Goal: Task Accomplishment & Management: Manage account settings

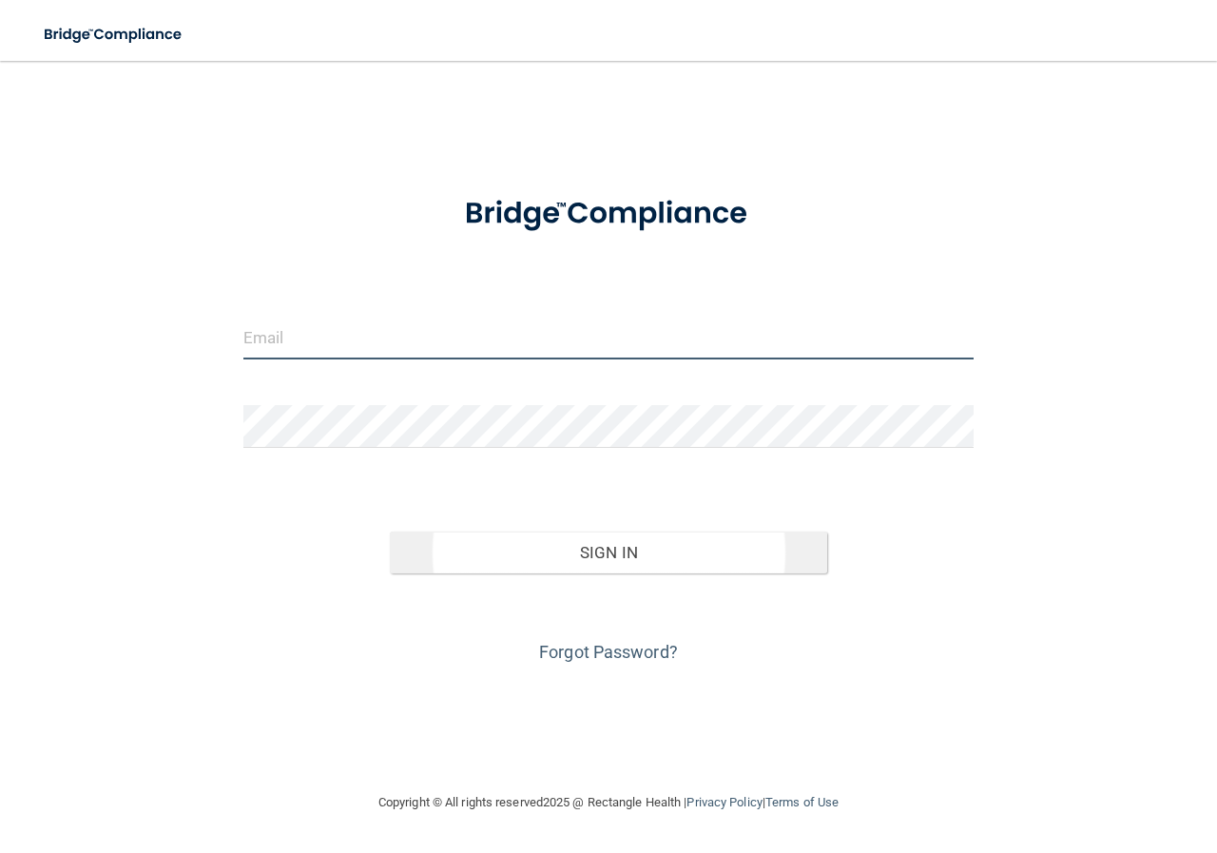
type input "[EMAIL_ADDRESS][DOMAIN_NAME]"
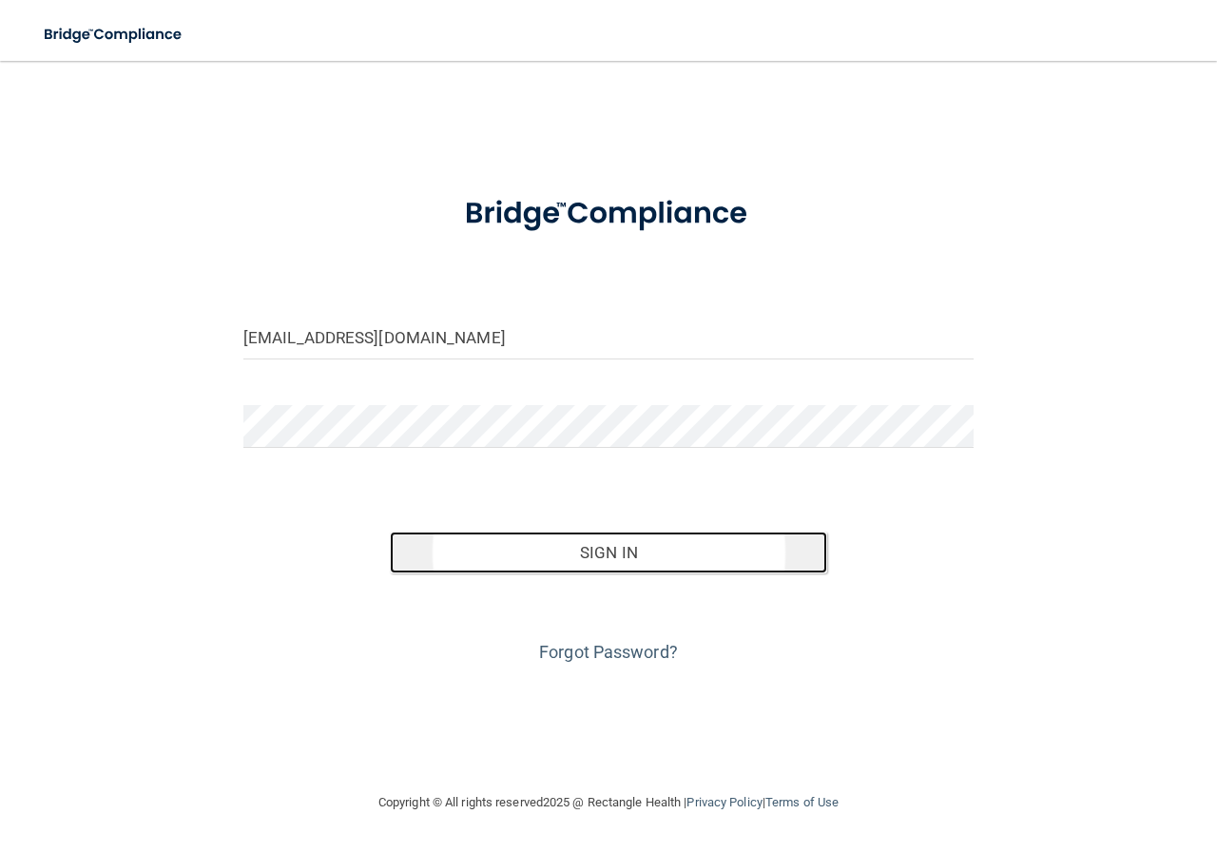
click at [531, 567] on button "Sign In" at bounding box center [609, 552] width 438 height 42
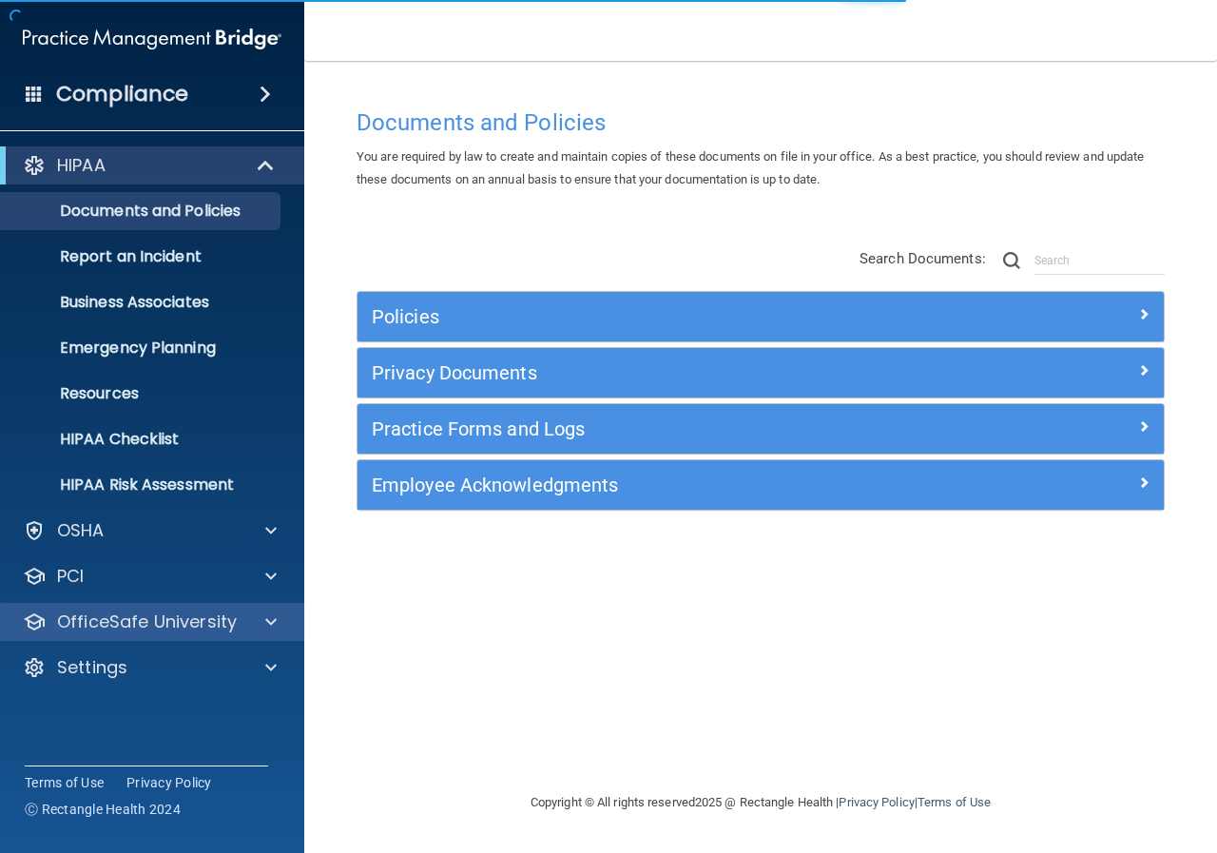
click at [184, 635] on div "OfficeSafe University" at bounding box center [152, 622] width 305 height 38
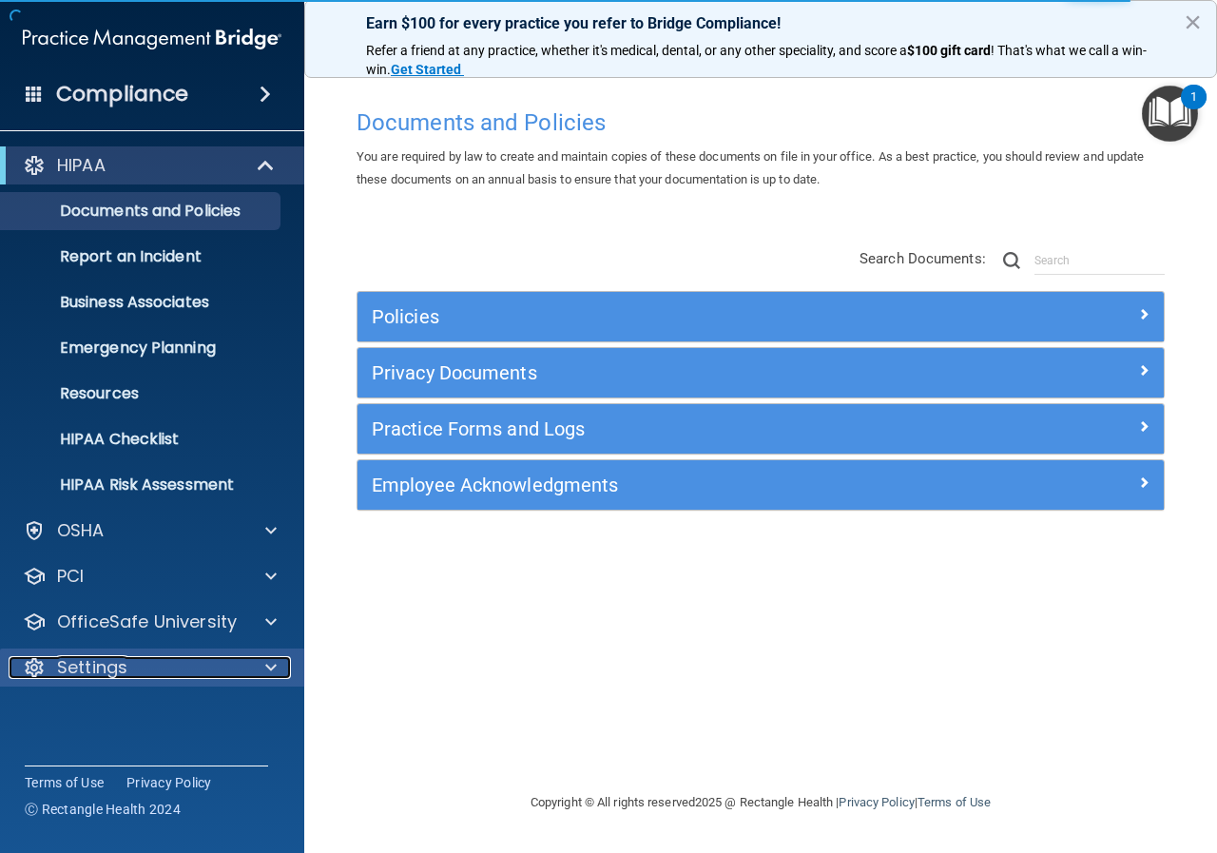
click at [217, 666] on div "Settings" at bounding box center [127, 667] width 236 height 23
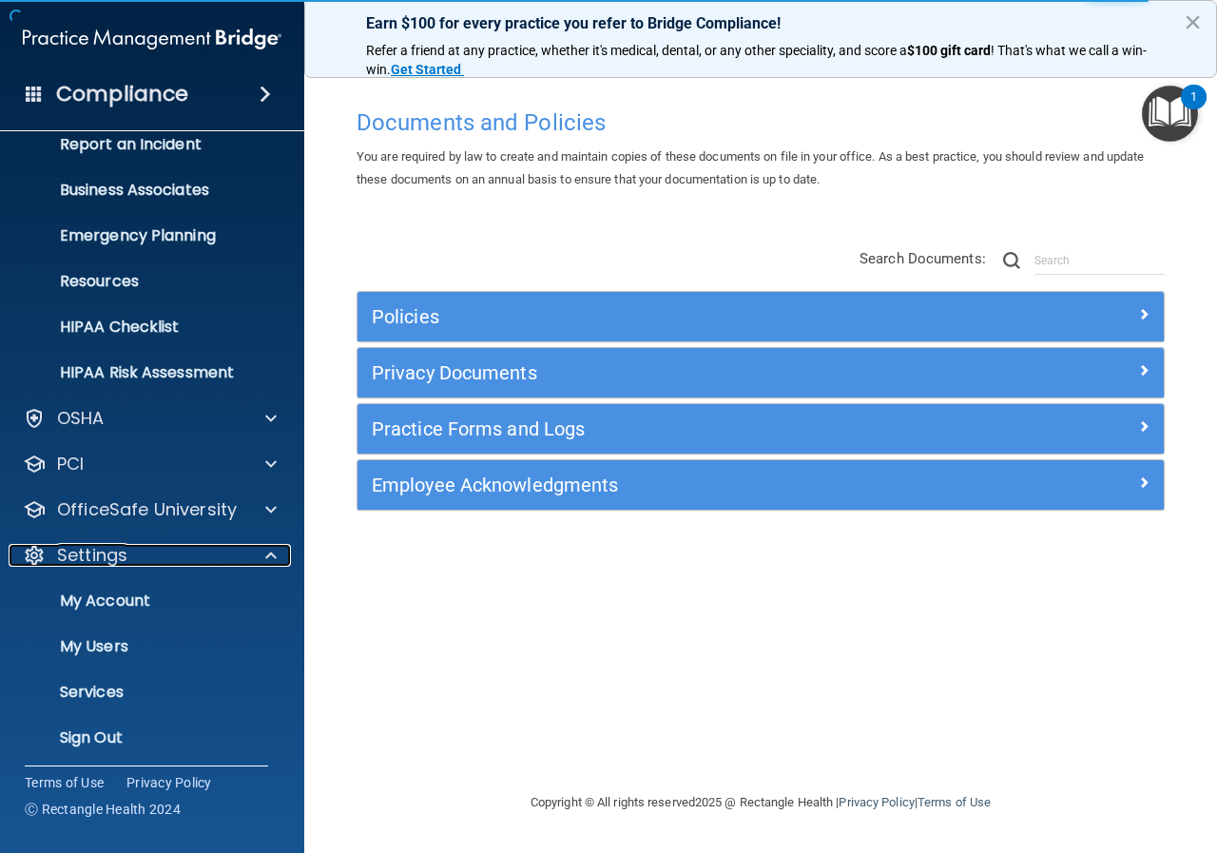
scroll to position [119, 0]
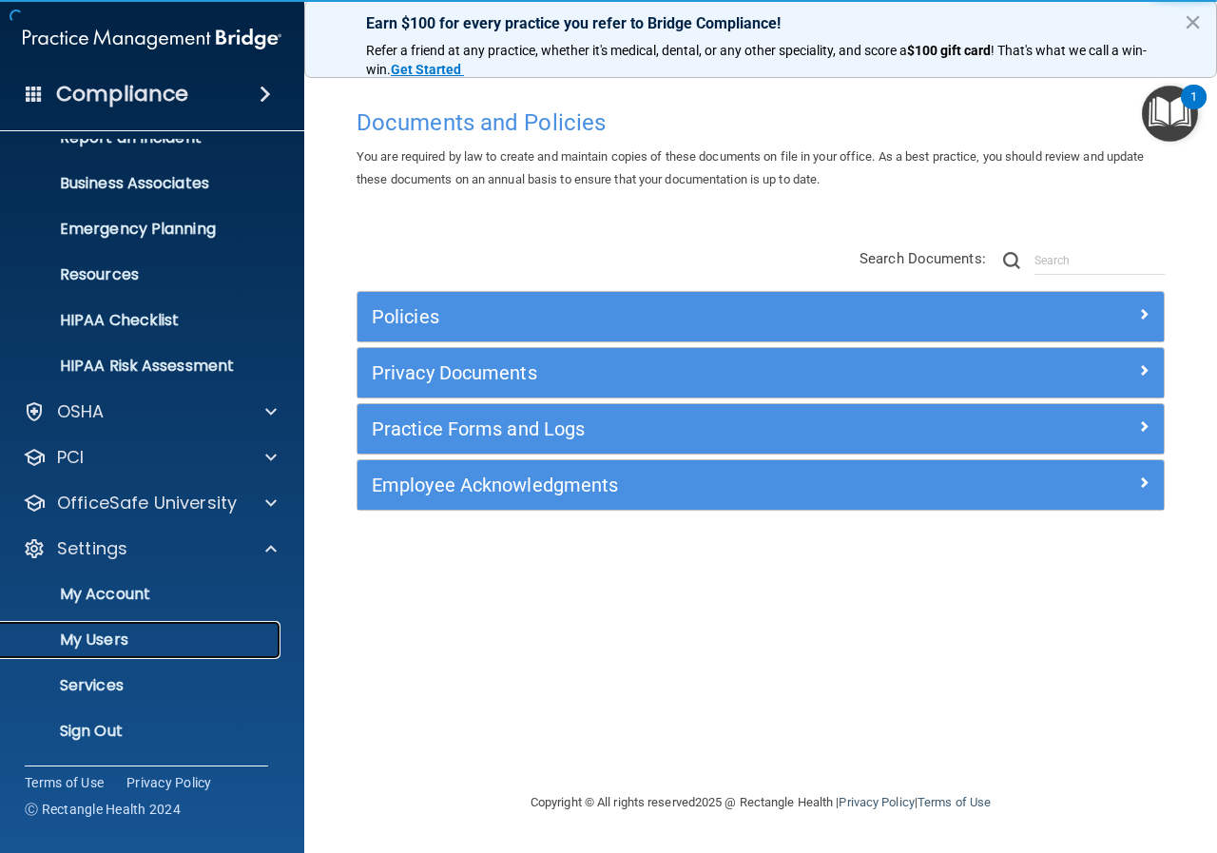
click at [116, 634] on p "My Users" at bounding box center [142, 639] width 260 height 19
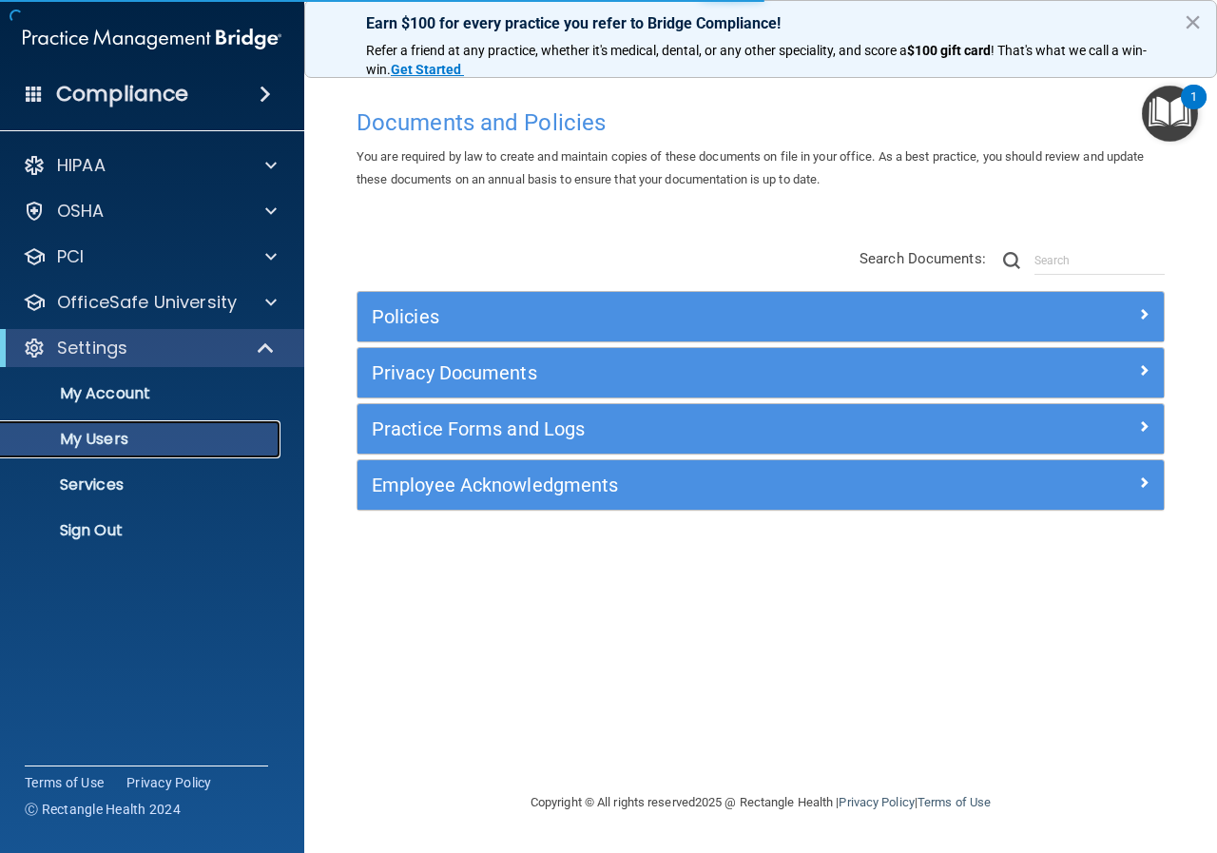
select select "20"
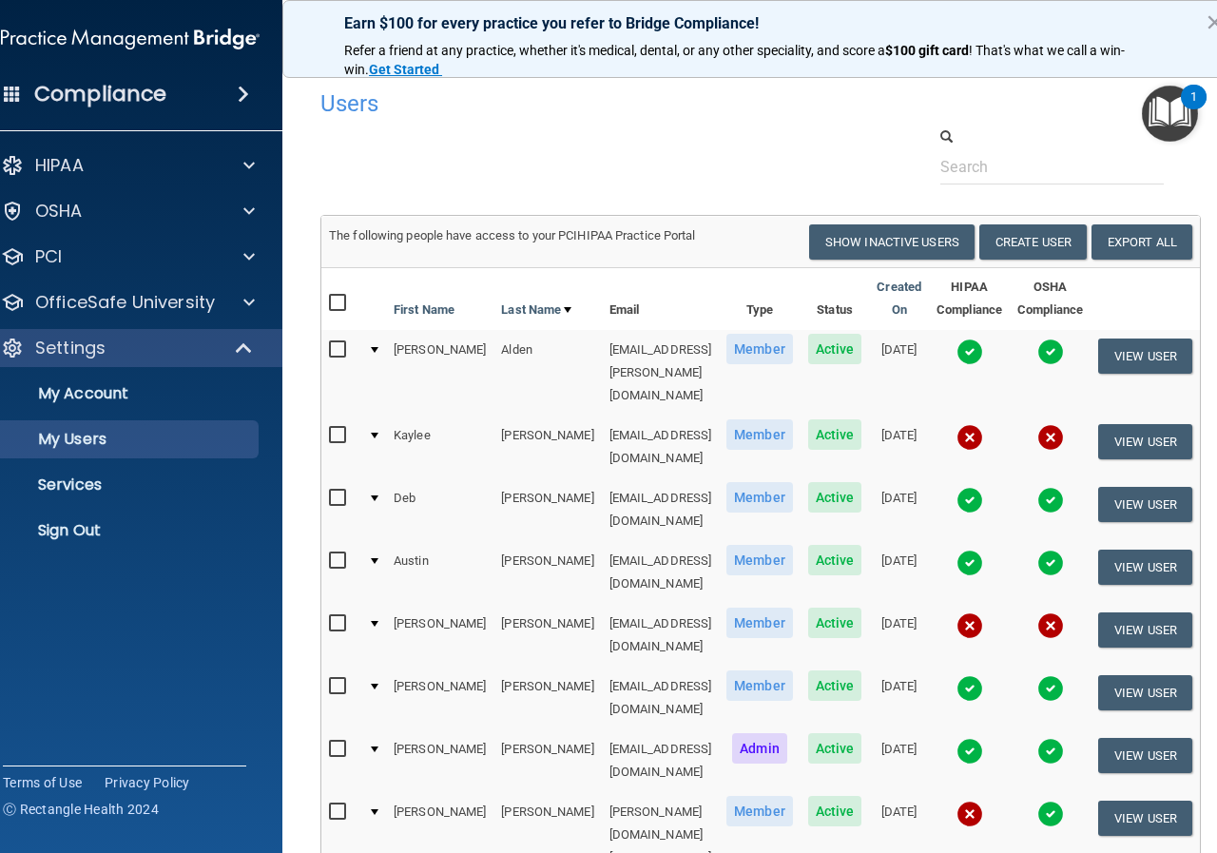
click at [329, 428] on input "checkbox" at bounding box center [340, 435] width 22 height 15
checkbox input "true"
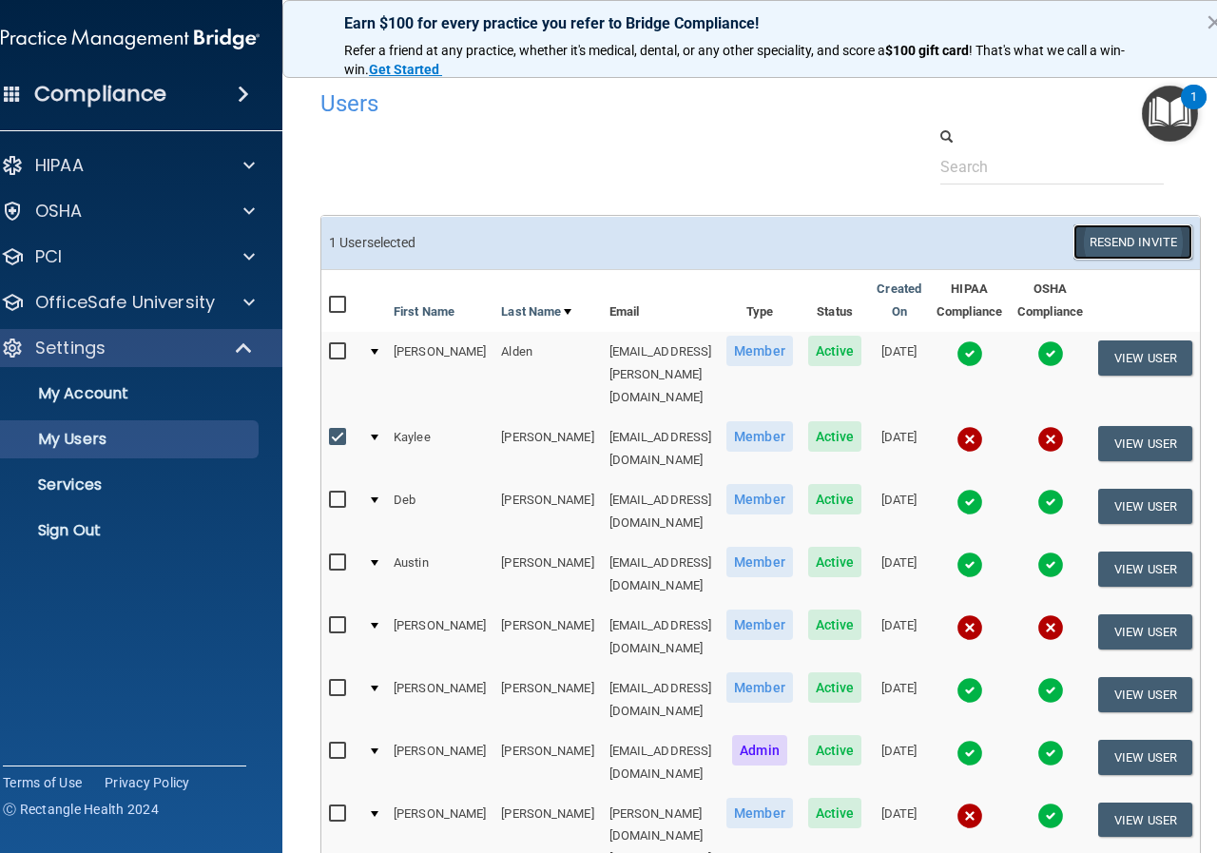
click at [1143, 238] on button "Resend Invite" at bounding box center [1132, 241] width 119 height 35
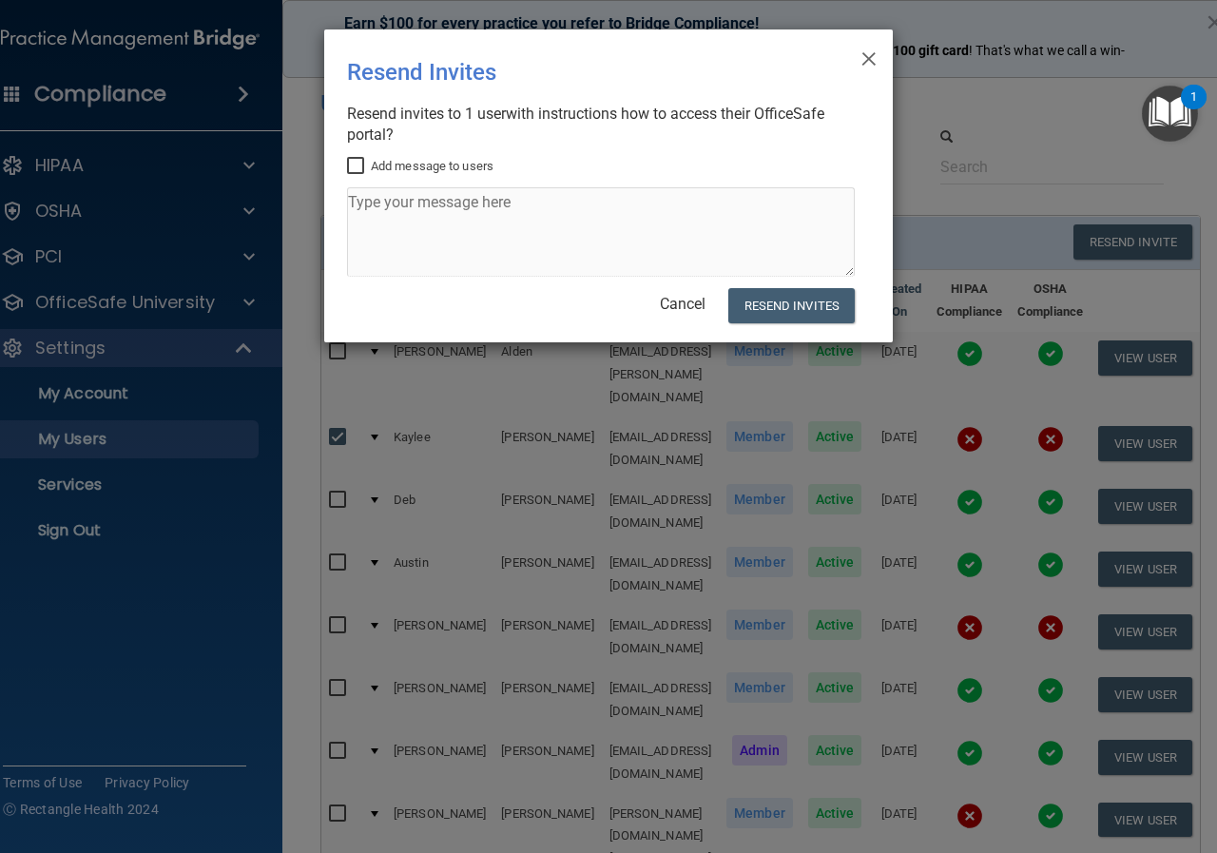
click at [355, 170] on input "Add message to users" at bounding box center [358, 166] width 22 height 15
checkbox input "true"
click at [392, 229] on textarea at bounding box center [601, 231] width 508 height 89
type textarea "Try this one!"
click at [772, 305] on button "Resend Invites" at bounding box center [791, 305] width 126 height 35
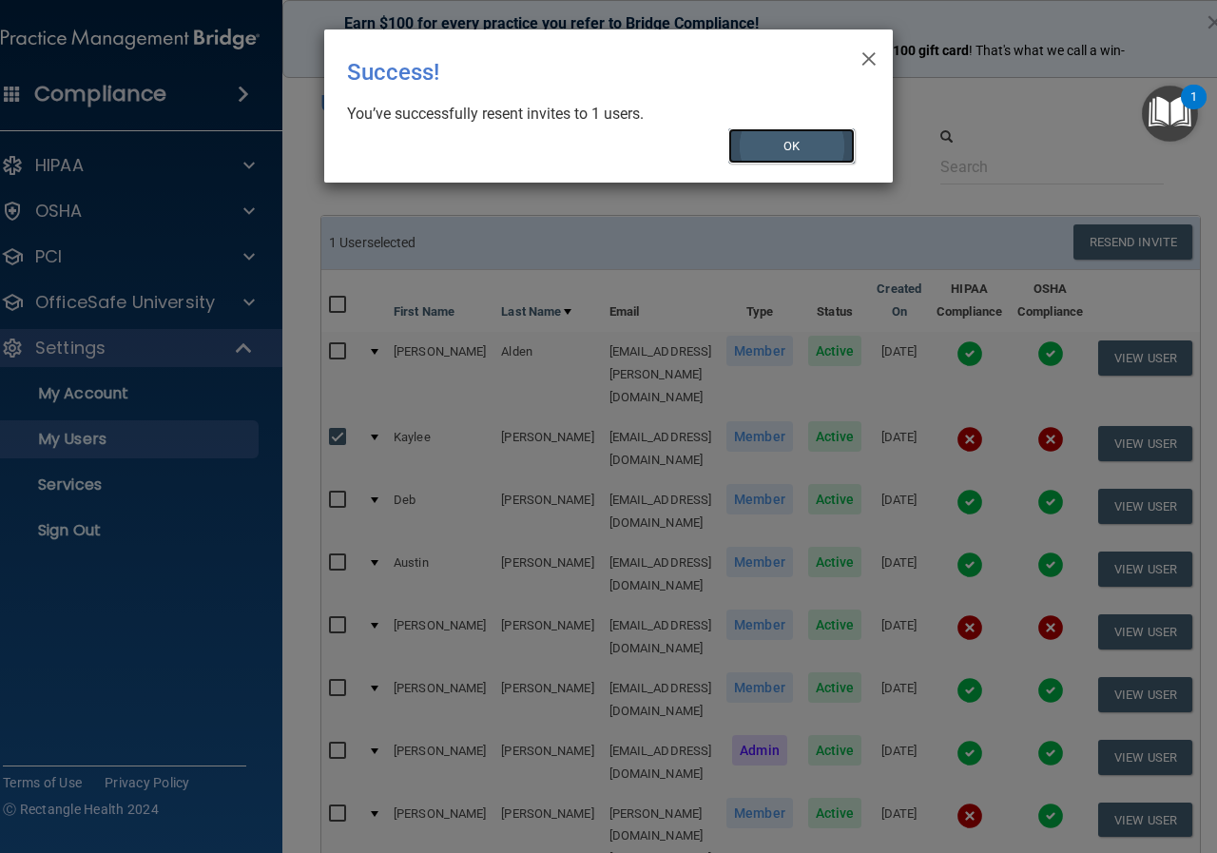
click at [780, 145] on button "OK" at bounding box center [791, 145] width 127 height 35
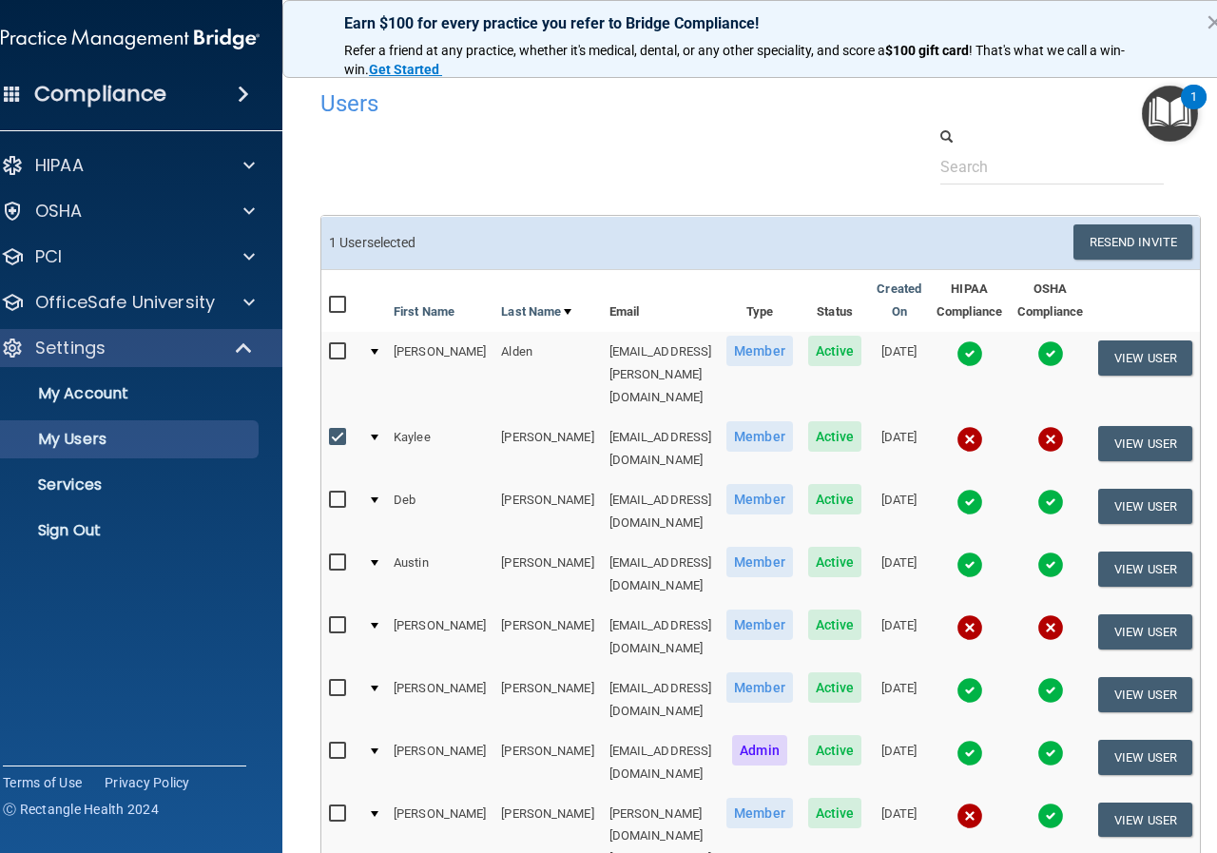
click at [692, 146] on div at bounding box center [760, 155] width 909 height 58
click at [83, 530] on p "Sign Out" at bounding box center [120, 530] width 260 height 19
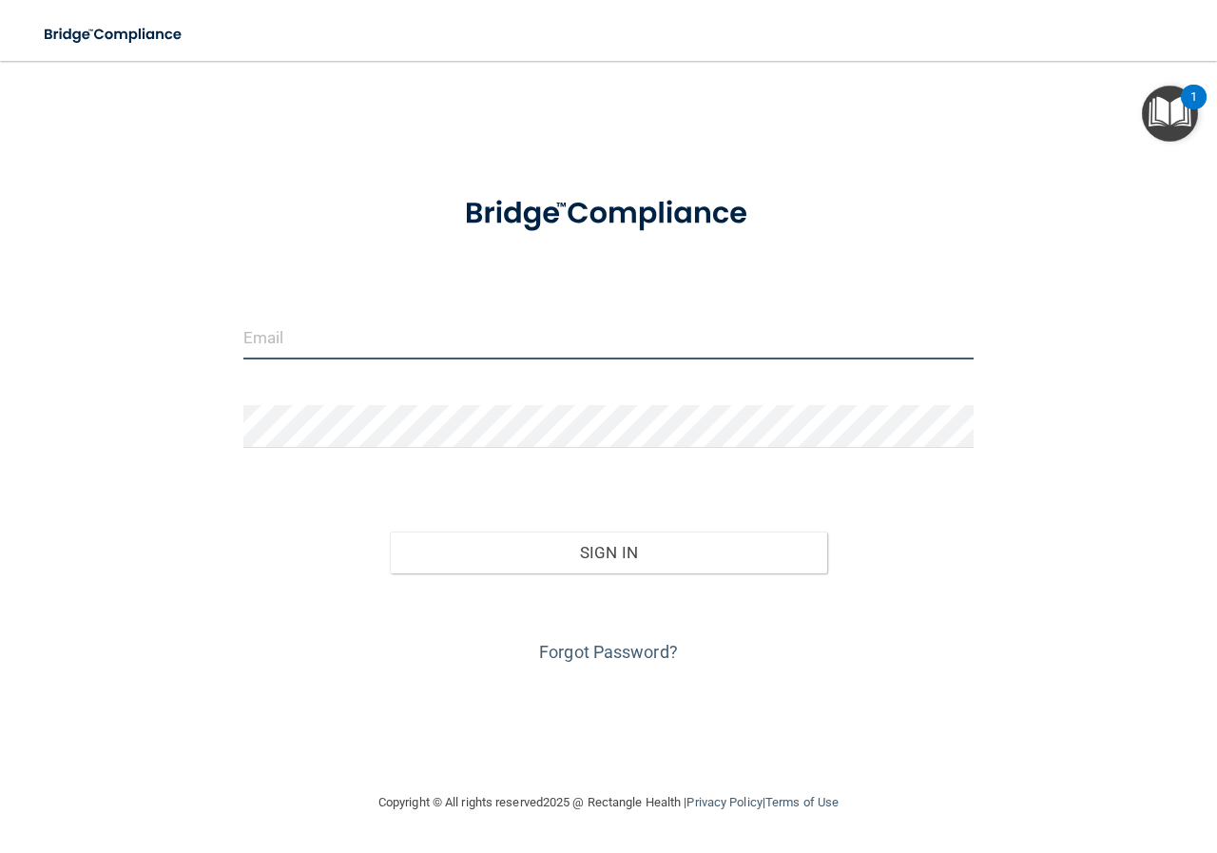
type input "[EMAIL_ADDRESS][DOMAIN_NAME]"
